Goal: Find specific page/section: Find specific page/section

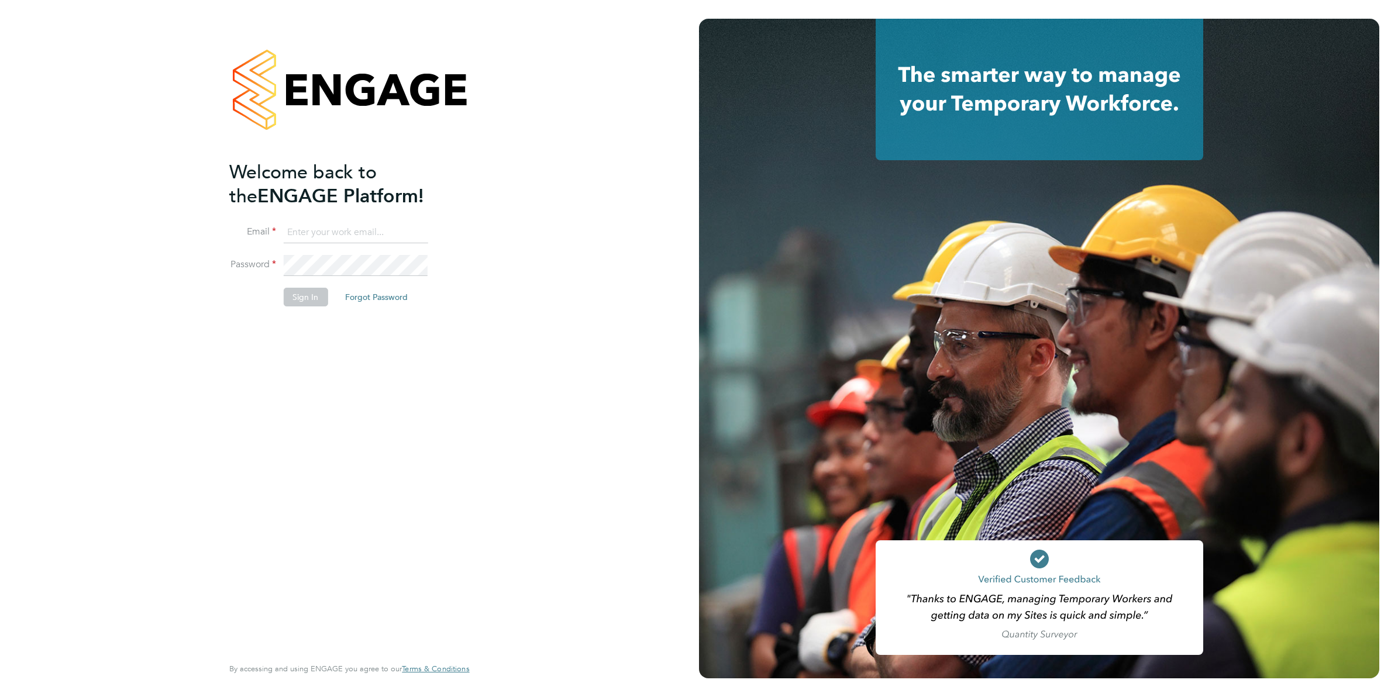
click at [353, 239] on input at bounding box center [355, 232] width 145 height 21
type input "[EMAIL_ADDRESS][PERSON_NAME][DOMAIN_NAME]"
drag, startPoint x: 326, startPoint y: 293, endPoint x: 318, endPoint y: 294, distance: 8.9
click at [318, 294] on button "Sign In" at bounding box center [305, 297] width 44 height 19
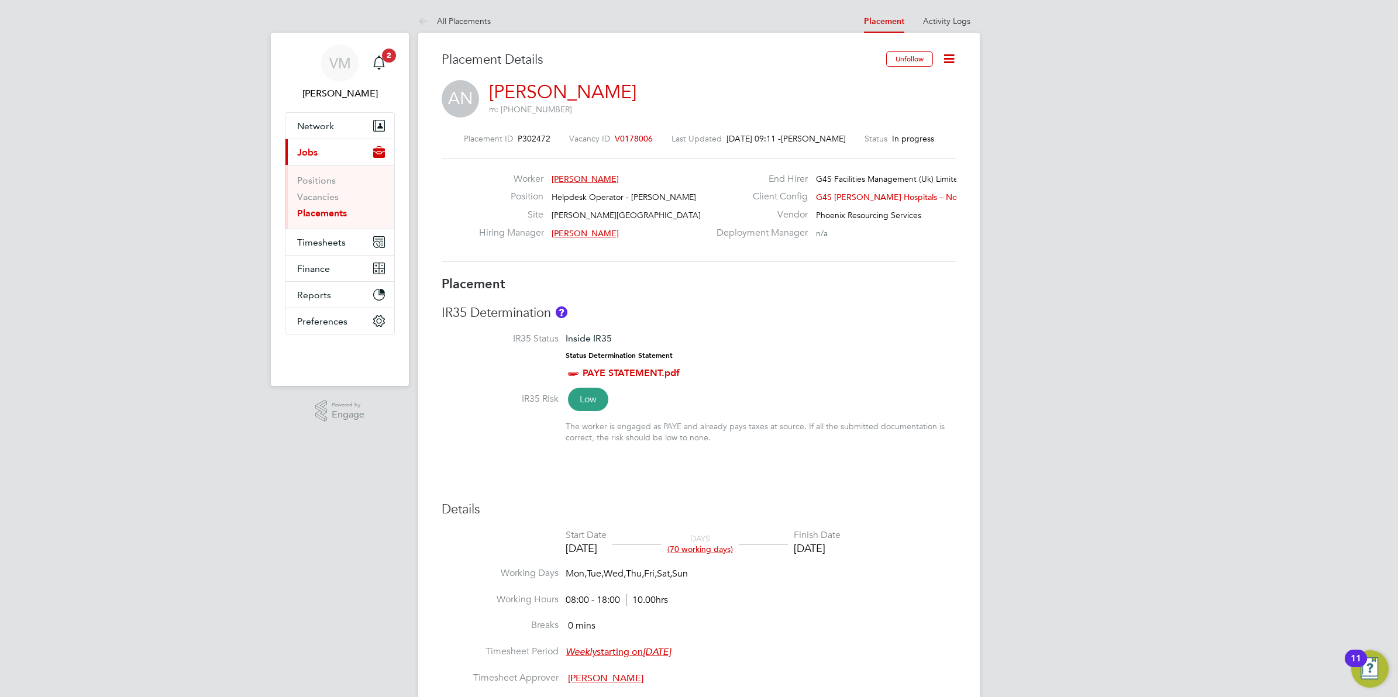
click at [576, 180] on span "Alex Nwankpa" at bounding box center [585, 179] width 67 height 11
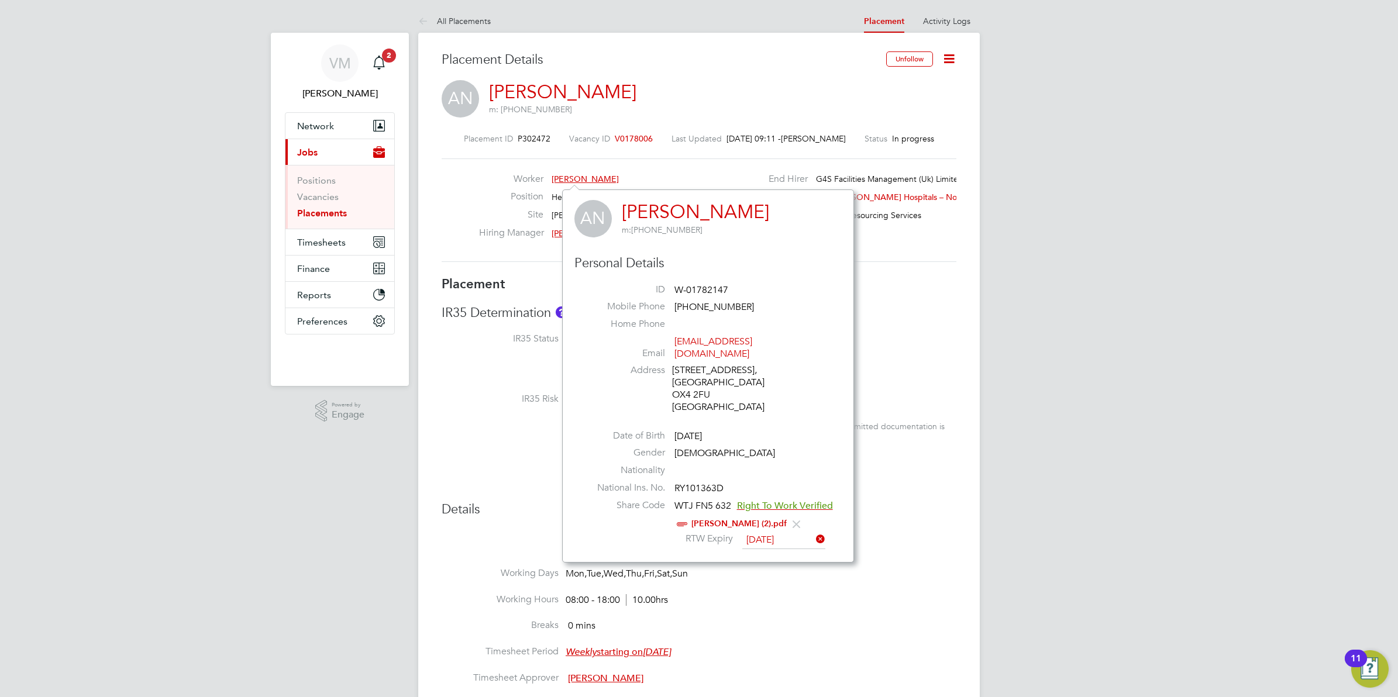
click at [677, 212] on link "Alex Nwankpa" at bounding box center [695, 212] width 147 height 23
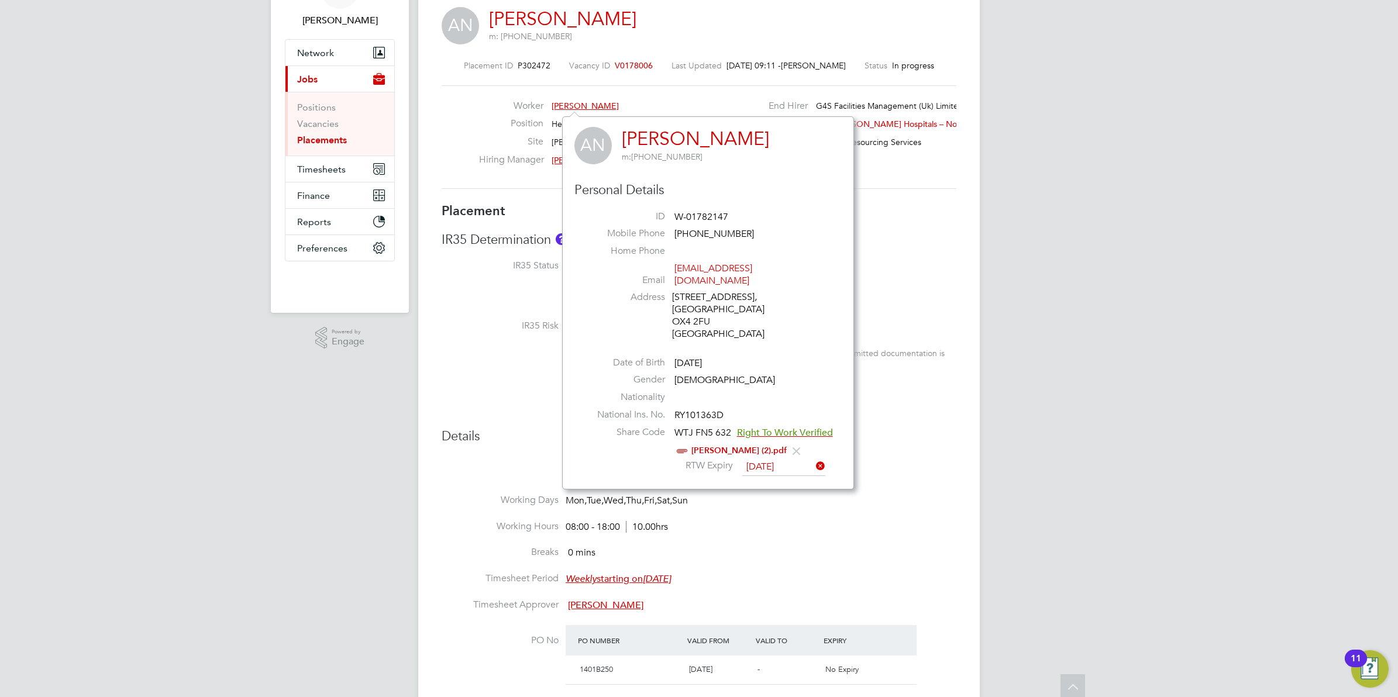
click at [923, 445] on h3 "Details" at bounding box center [699, 436] width 515 height 17
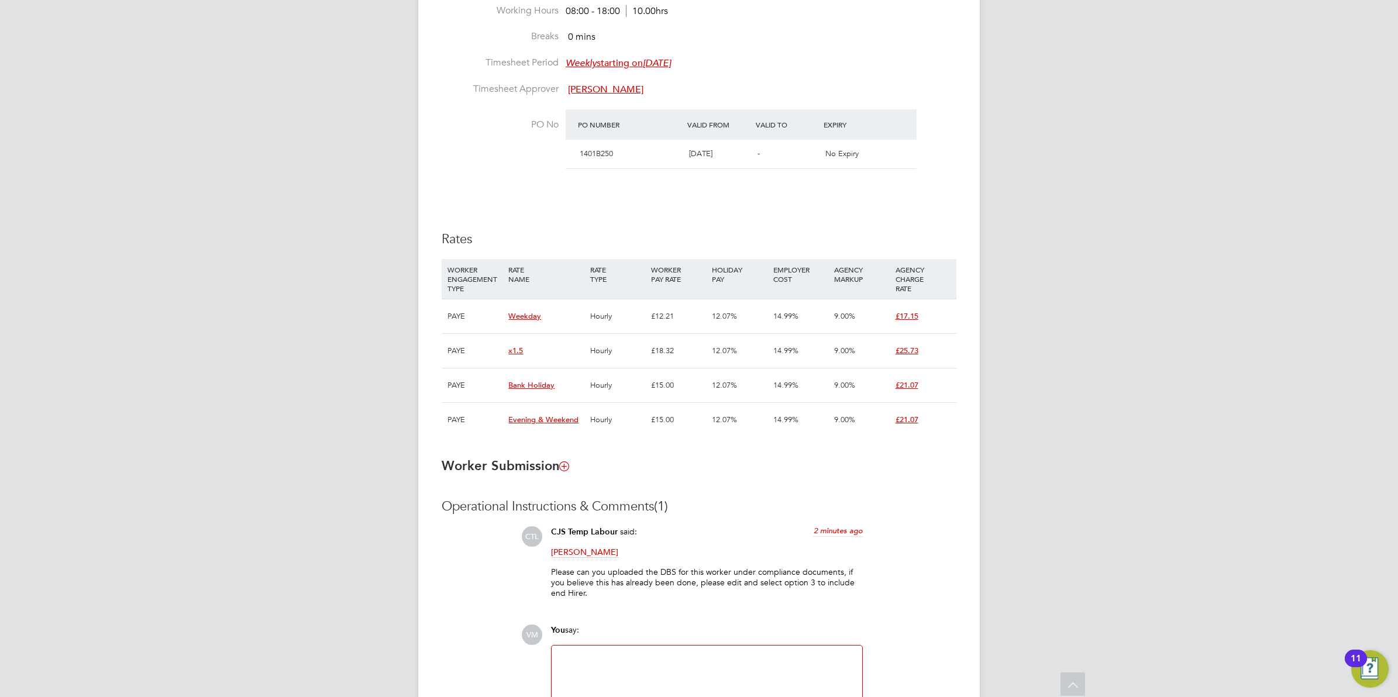
scroll to position [720, 0]
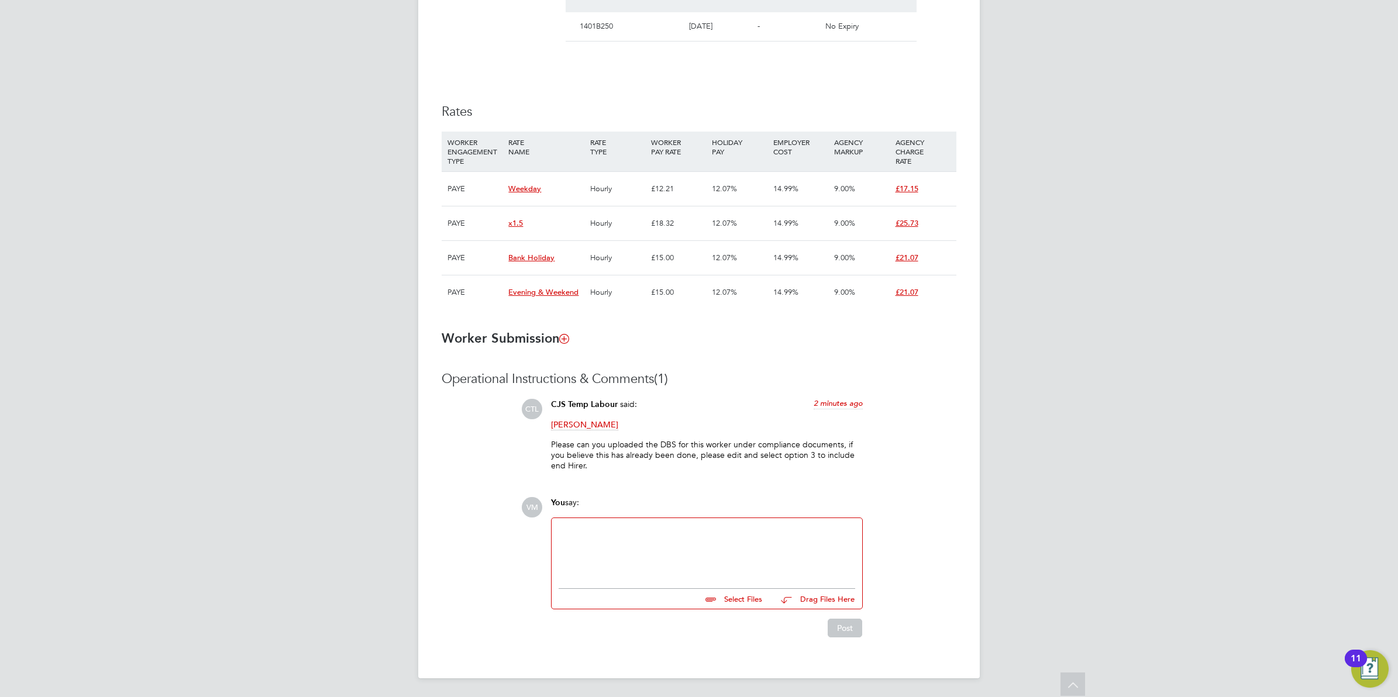
click at [580, 565] on div at bounding box center [707, 550] width 297 height 50
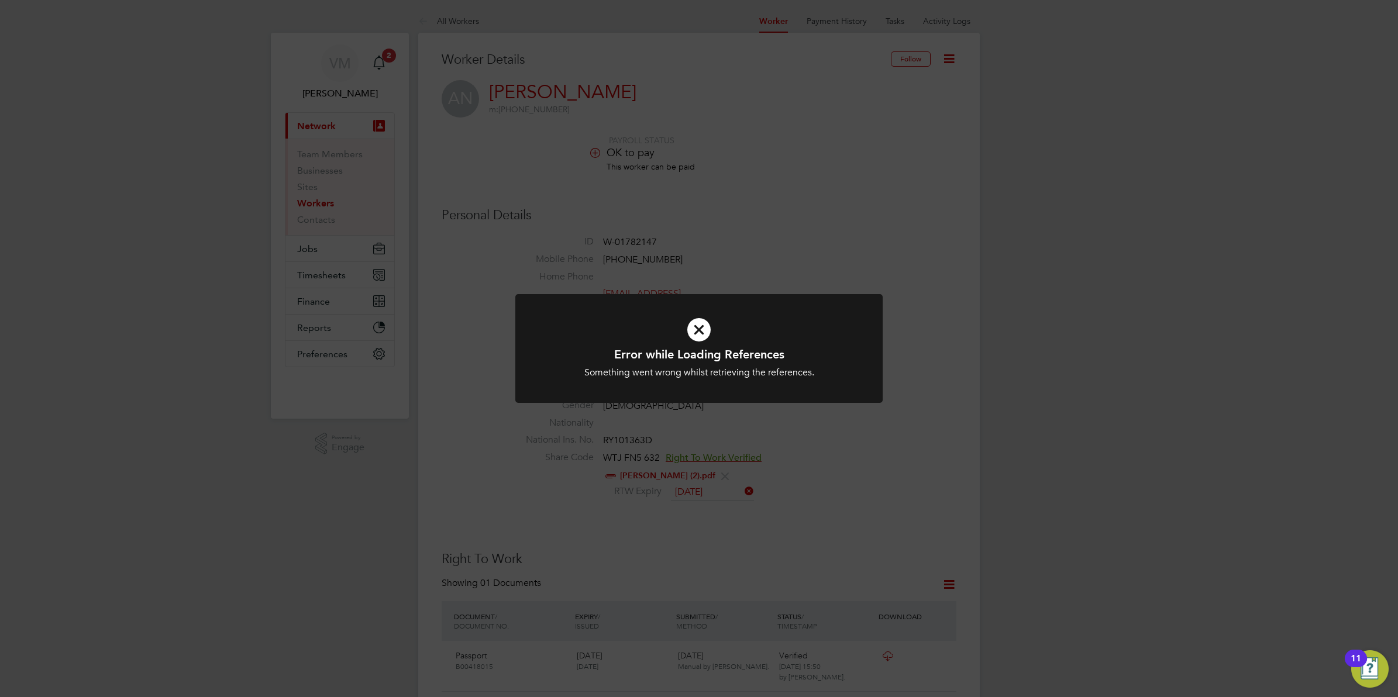
click at [890, 472] on div "Error while Loading References Something went wrong whilst retrieving the refer…" at bounding box center [699, 348] width 1398 height 697
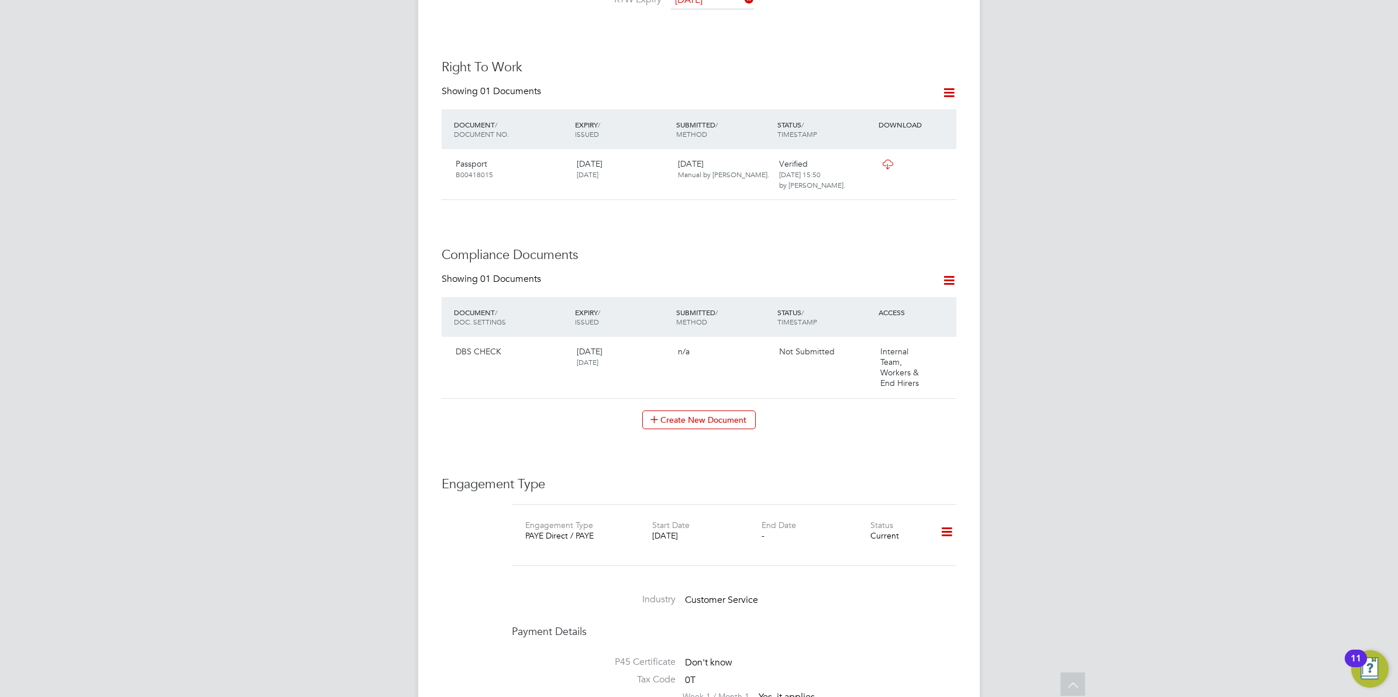
scroll to position [512, 0]
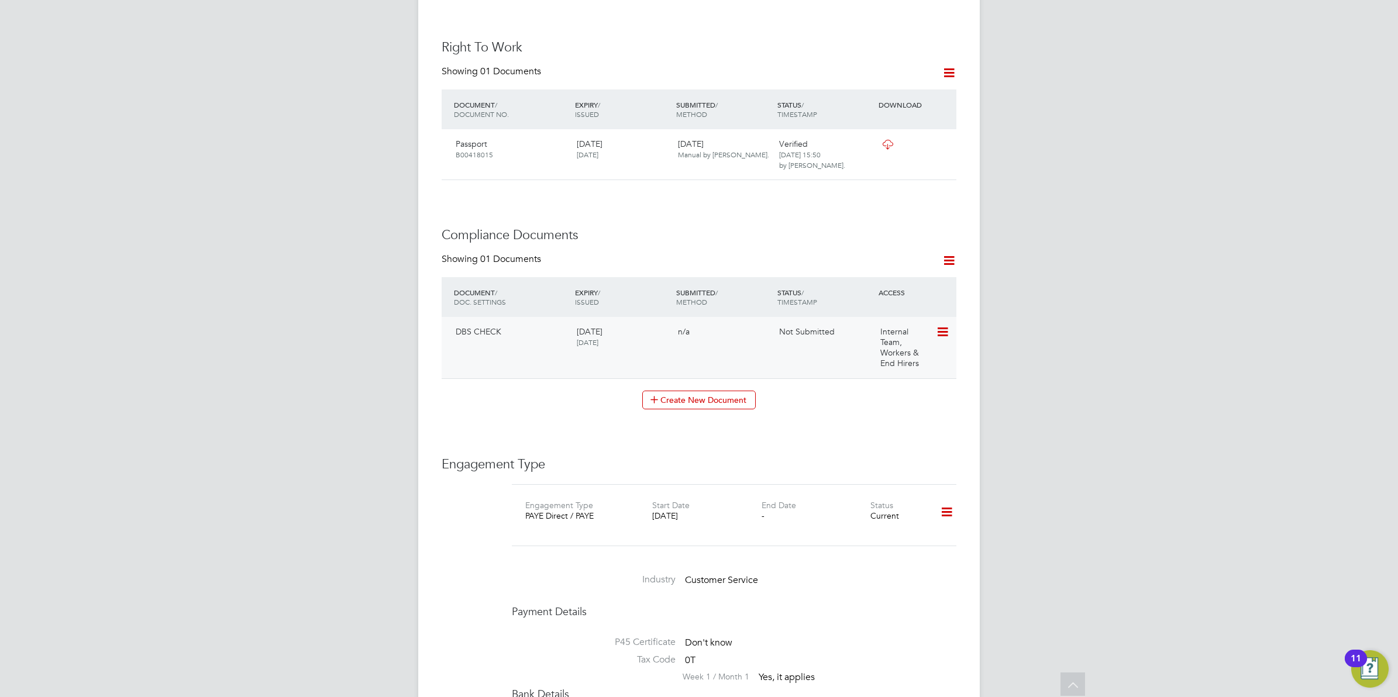
click at [943, 325] on icon at bounding box center [942, 332] width 12 height 14
click at [906, 363] on li "View Requested Document" at bounding box center [890, 364] width 117 height 16
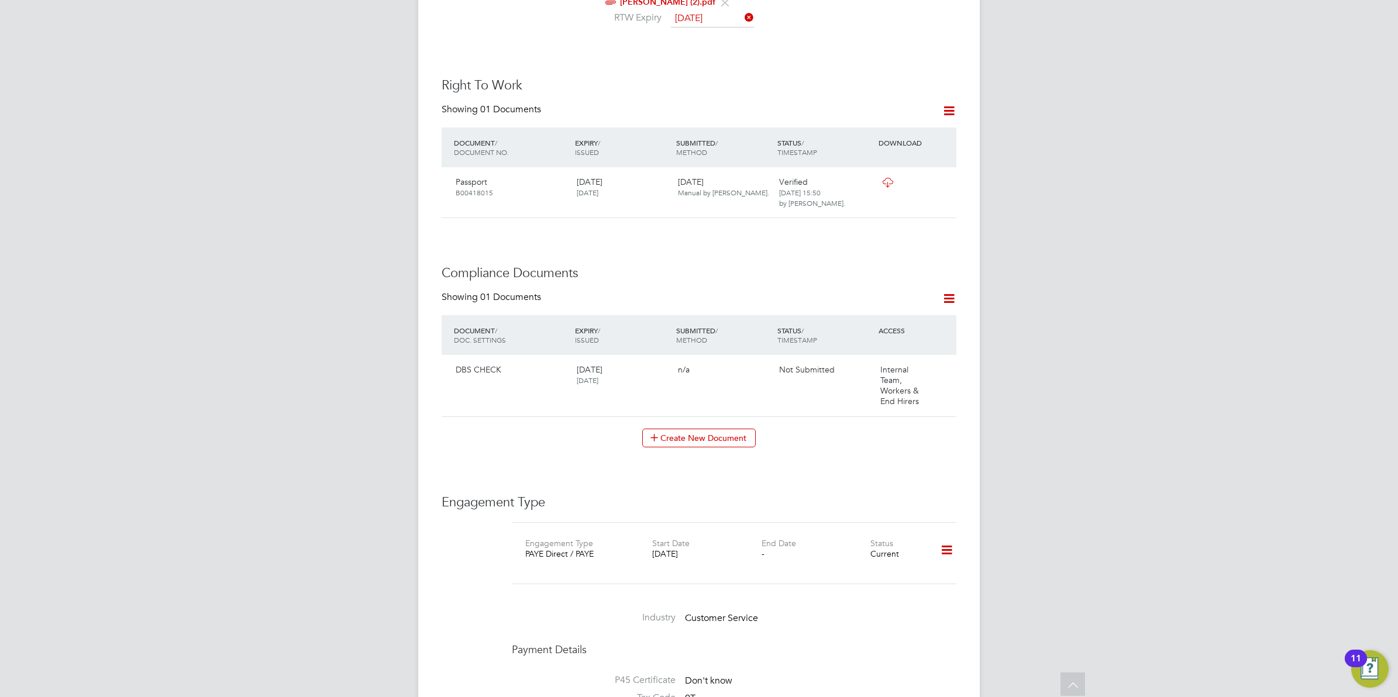
scroll to position [418, 0]
